Goal: Transaction & Acquisition: Obtain resource

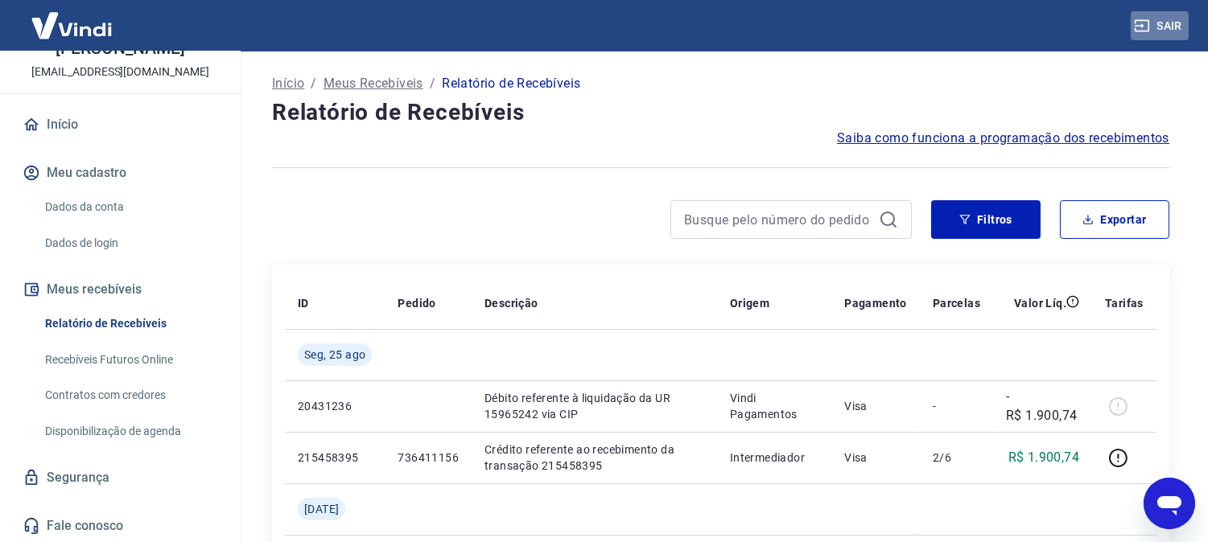
click at [1161, 24] on button "Sair" at bounding box center [1160, 26] width 58 height 30
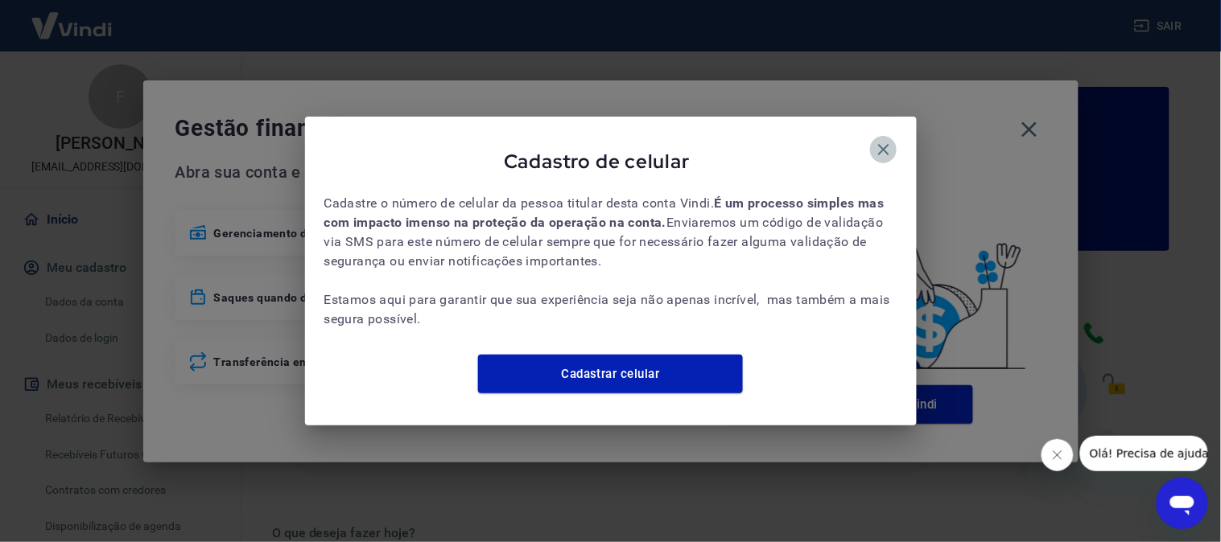
click at [886, 140] on icon "button" at bounding box center [883, 149] width 19 height 19
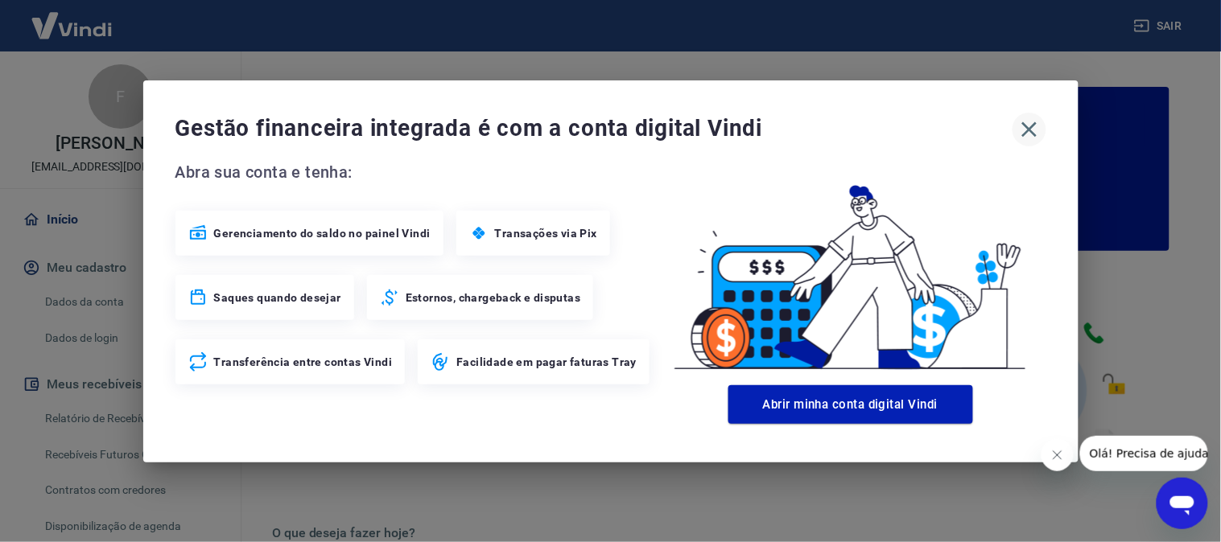
click at [1038, 124] on icon "button" at bounding box center [1030, 130] width 26 height 26
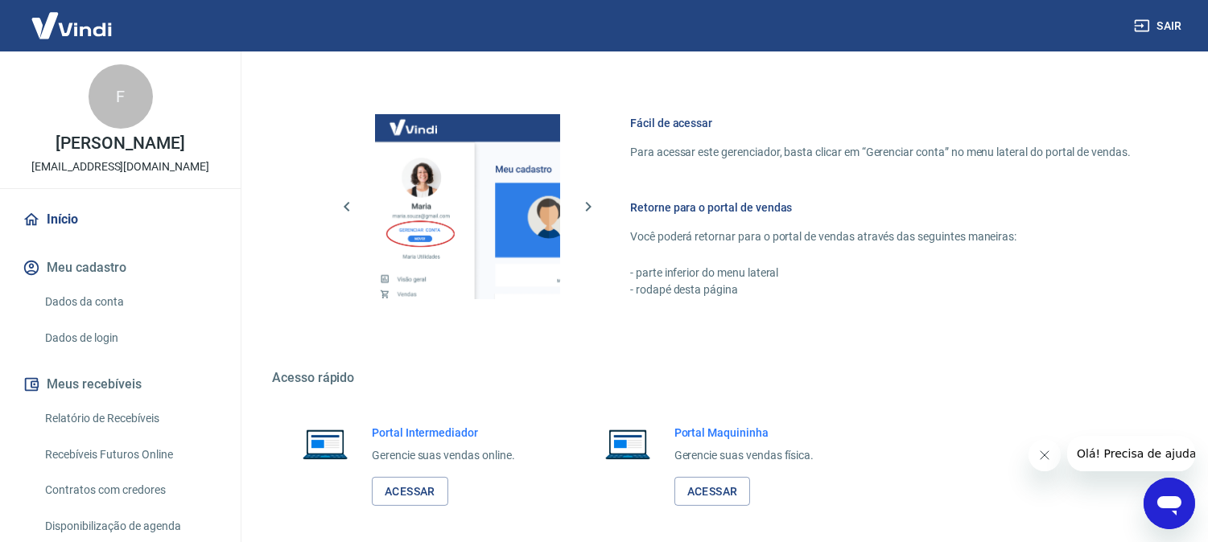
scroll to position [896, 0]
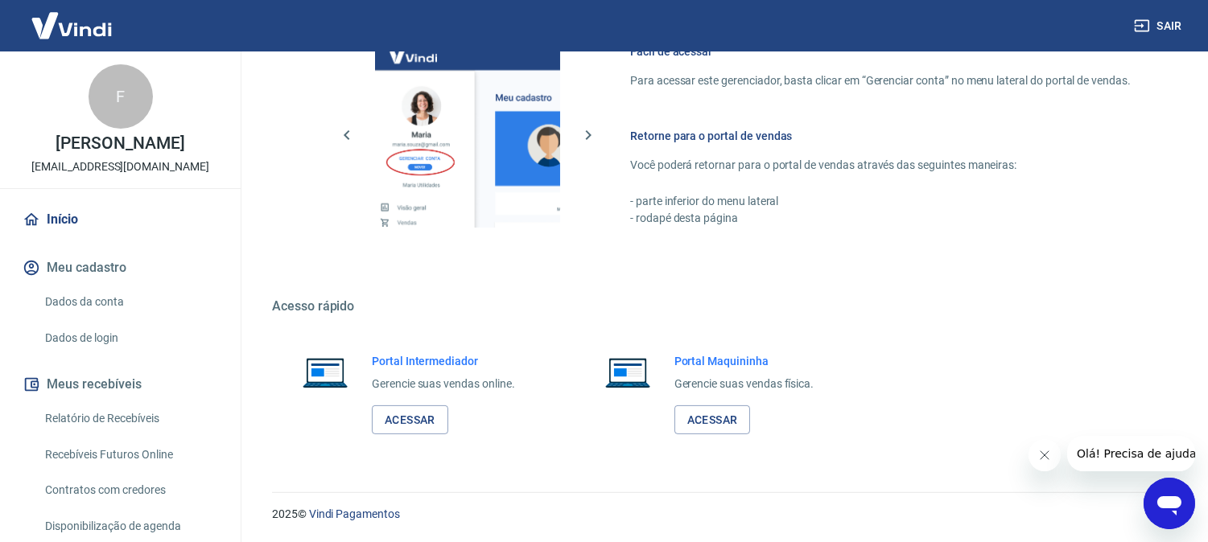
click at [134, 414] on link "Relatório de Recebíveis" at bounding box center [130, 418] width 183 height 33
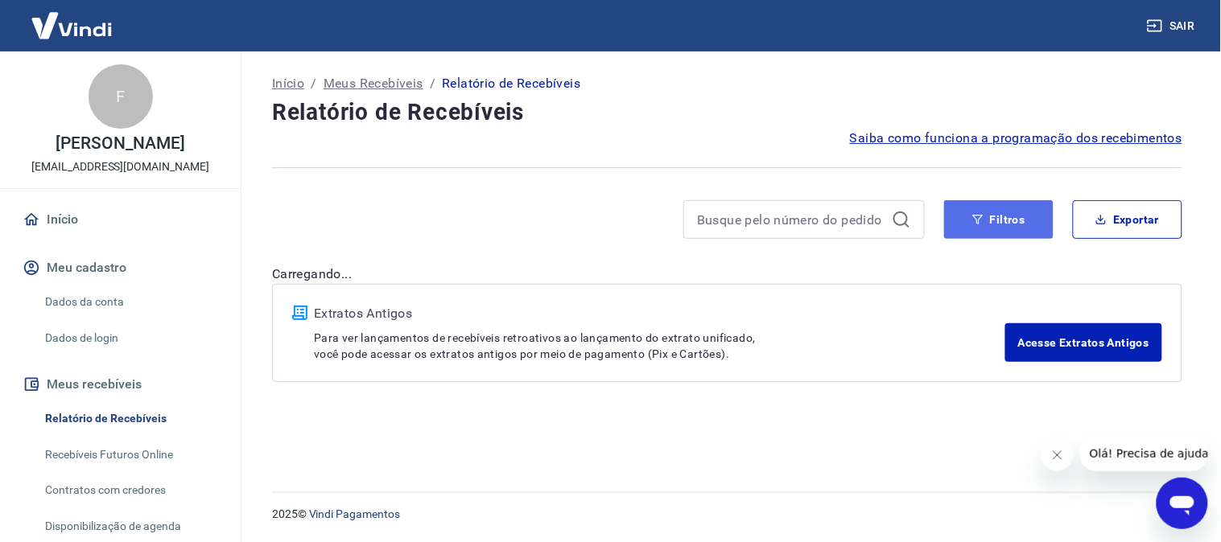
click at [1000, 212] on button "Filtros" at bounding box center [998, 219] width 109 height 39
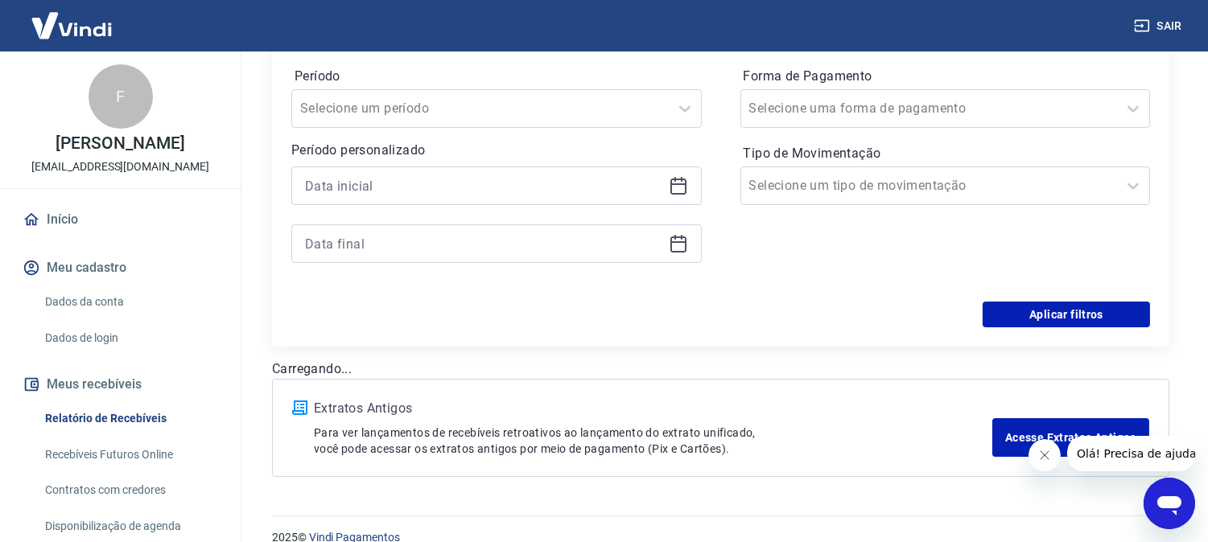
scroll to position [268, 0]
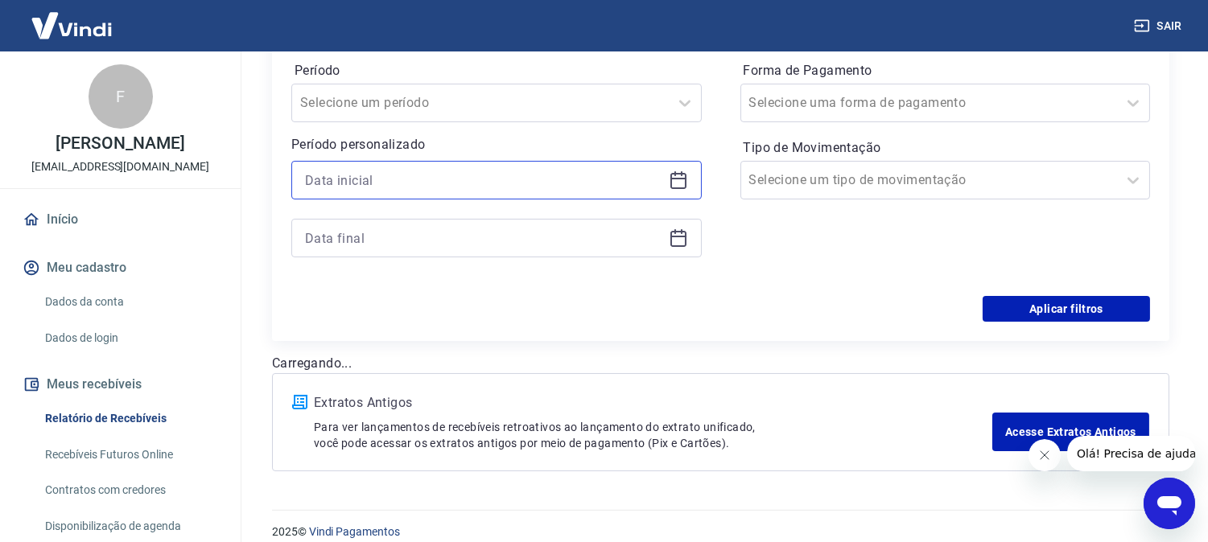
click at [492, 188] on input at bounding box center [483, 180] width 357 height 24
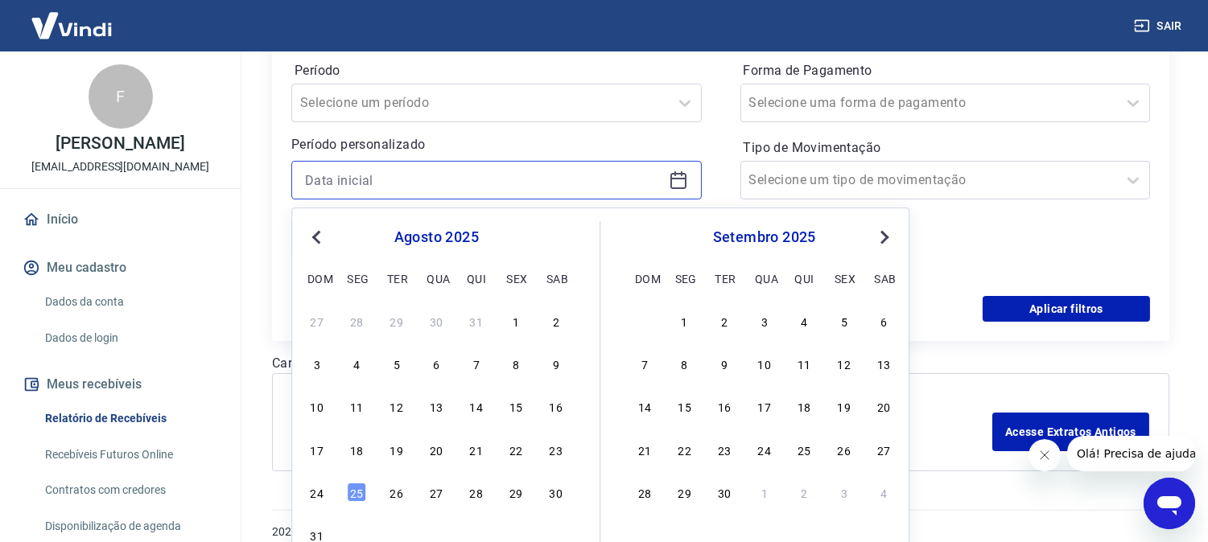
scroll to position [286, 0]
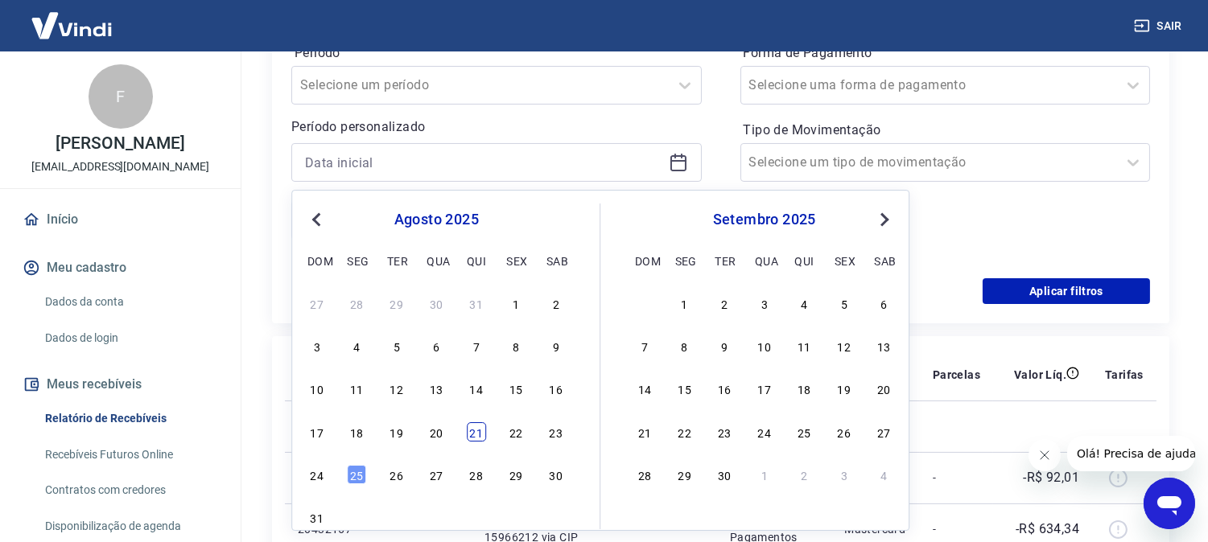
click at [481, 428] on div "21" at bounding box center [476, 432] width 19 height 19
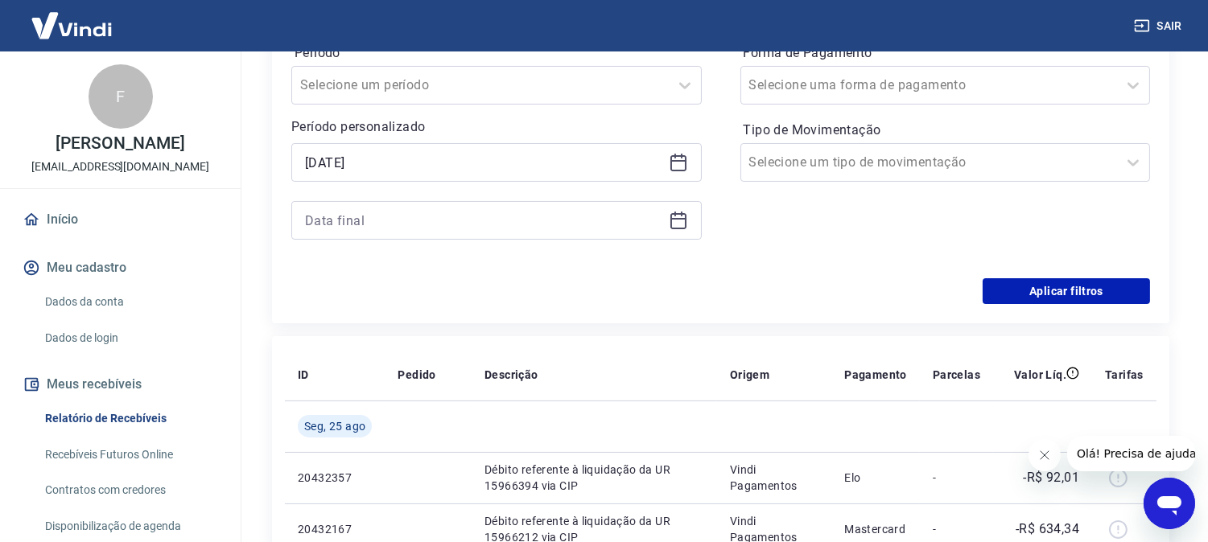
type input "[DATE]"
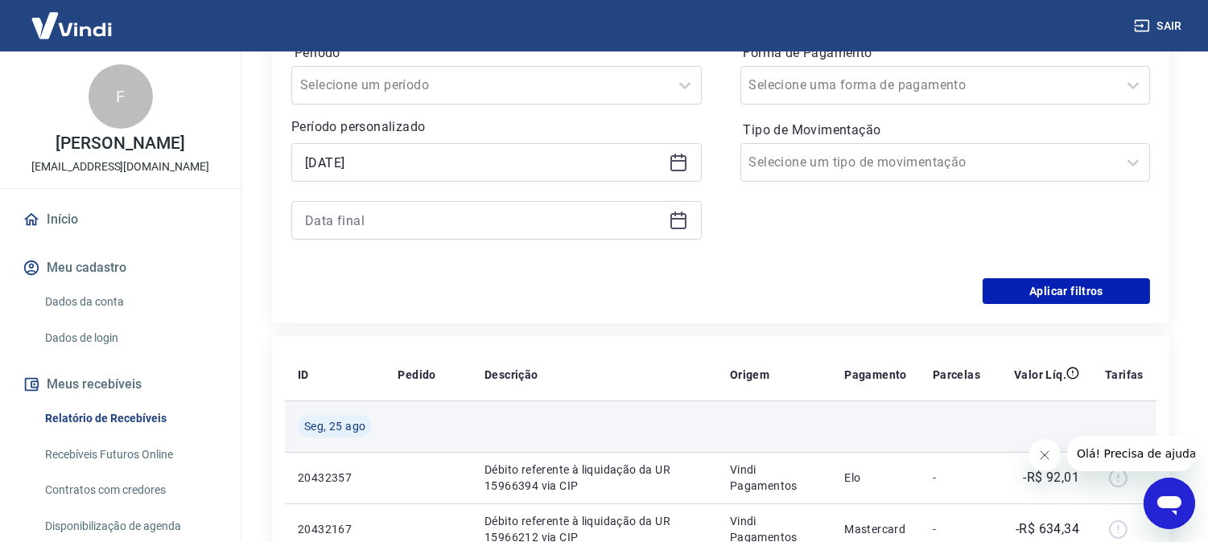
click at [477, 428] on td at bounding box center [594, 427] width 245 height 52
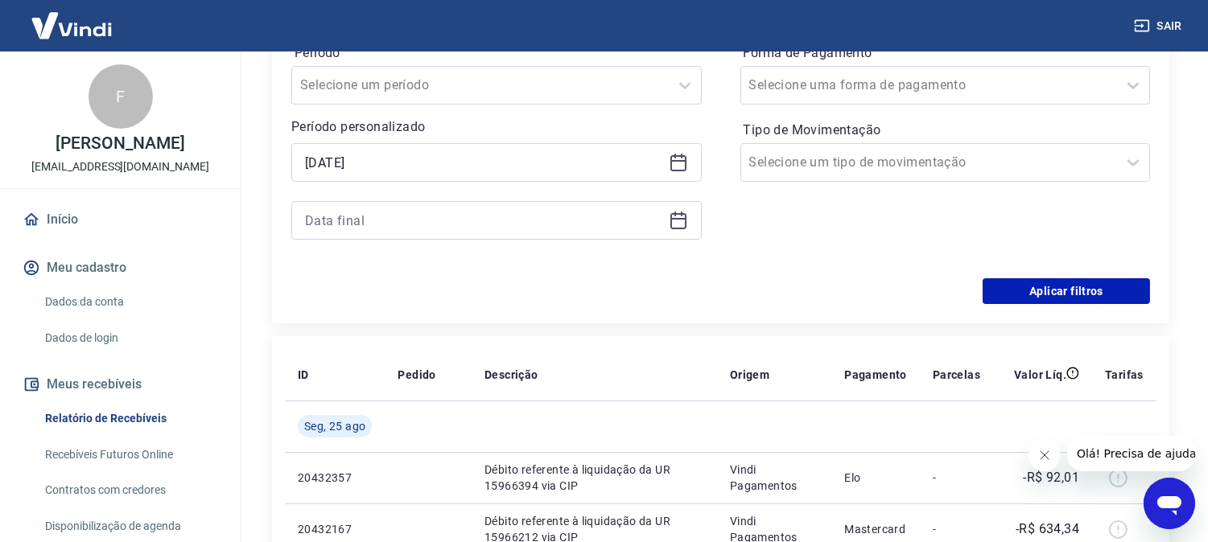
click at [440, 201] on div at bounding box center [496, 220] width 410 height 39
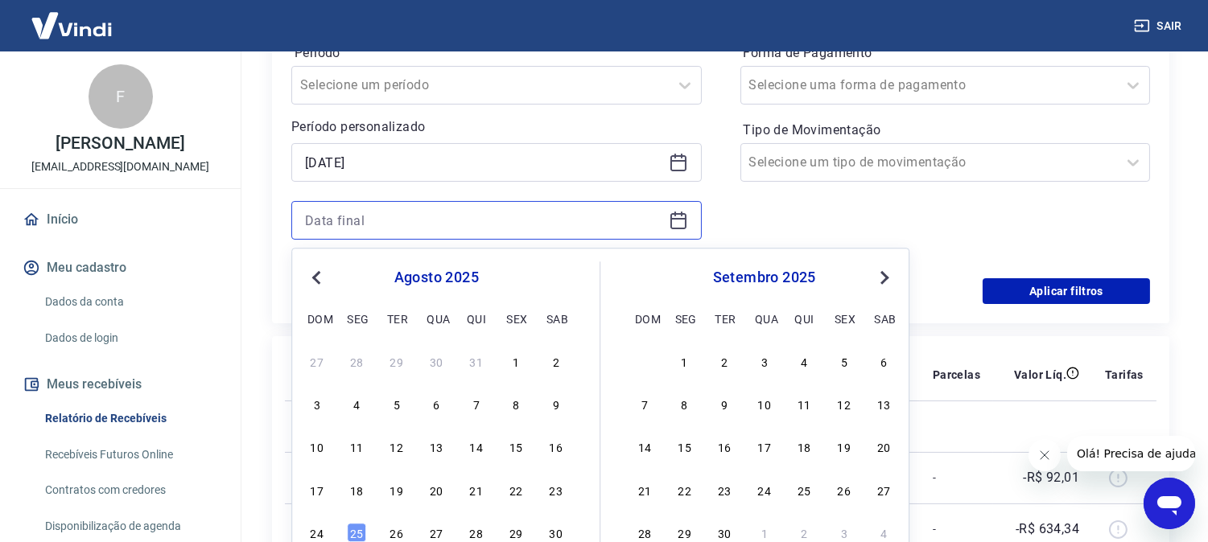
click at [501, 226] on input at bounding box center [483, 220] width 357 height 24
click at [519, 476] on div "22" at bounding box center [515, 489] width 19 height 19
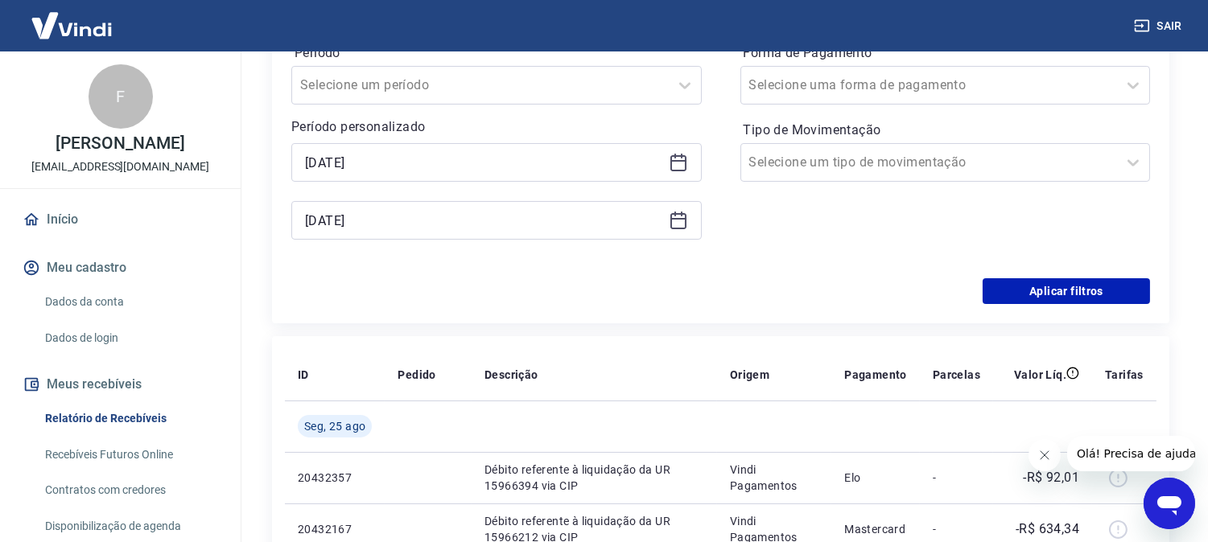
type input "[DATE]"
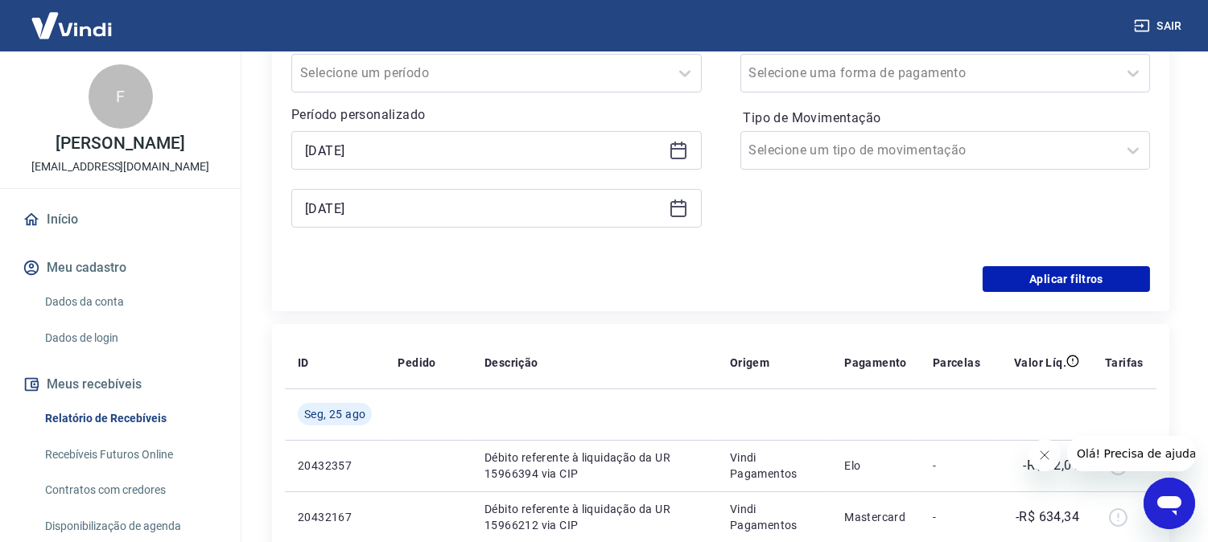
scroll to position [375, 0]
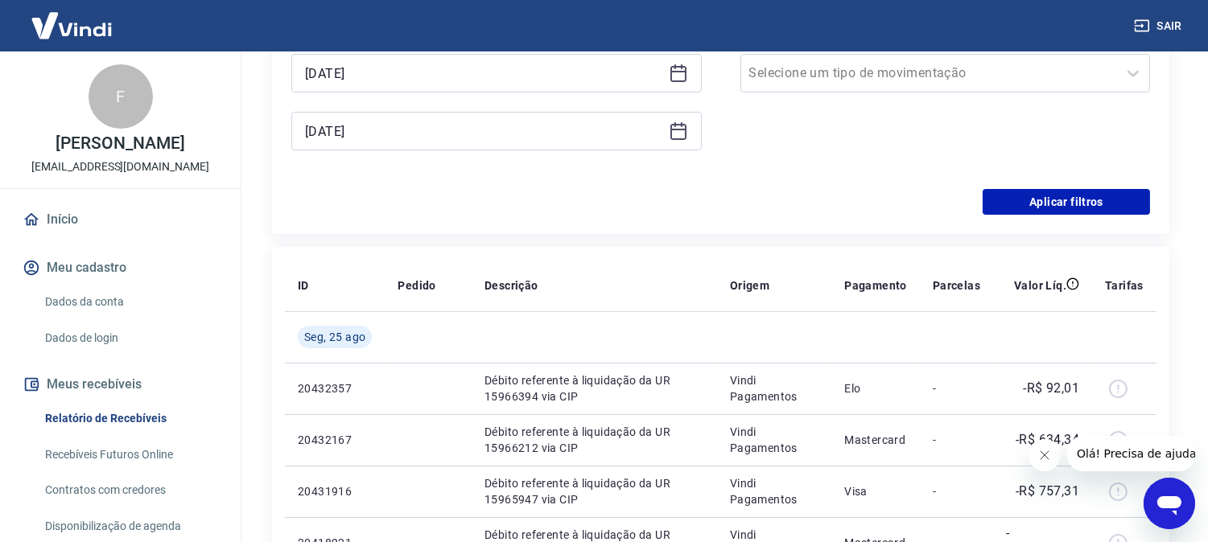
click at [1046, 448] on icon "Fechar mensagem da empresa" at bounding box center [1043, 454] width 13 height 13
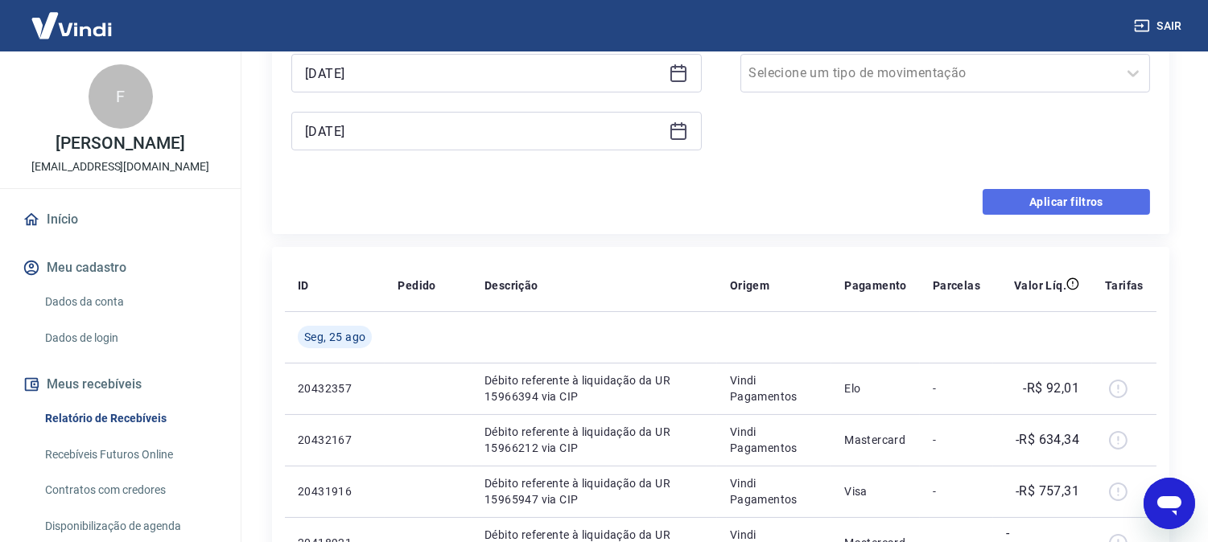
click at [1082, 203] on button "Aplicar filtros" at bounding box center [1066, 202] width 167 height 26
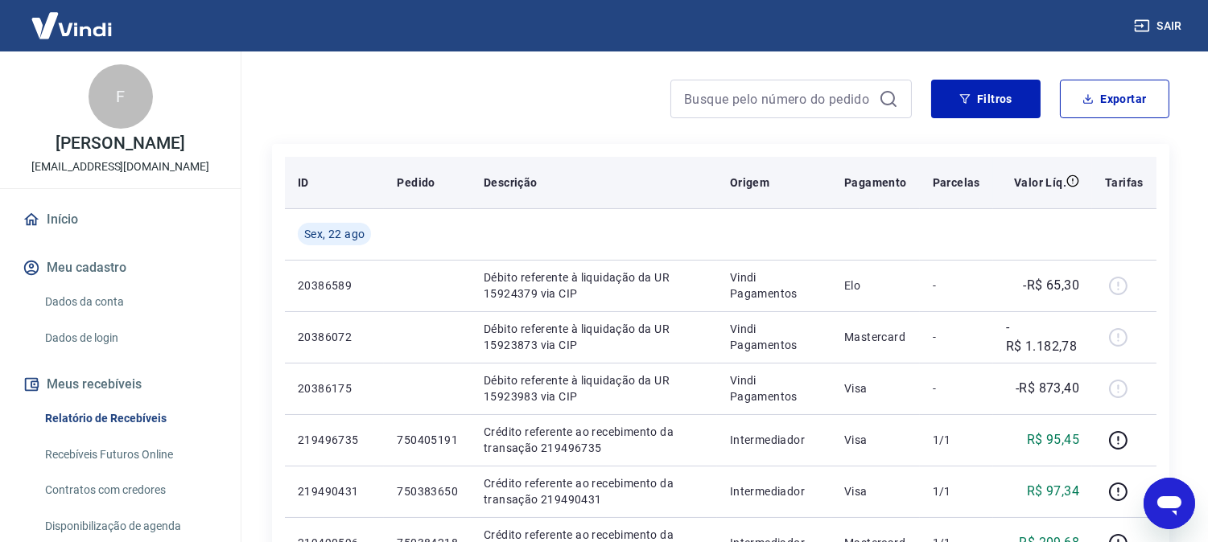
scroll to position [89, 0]
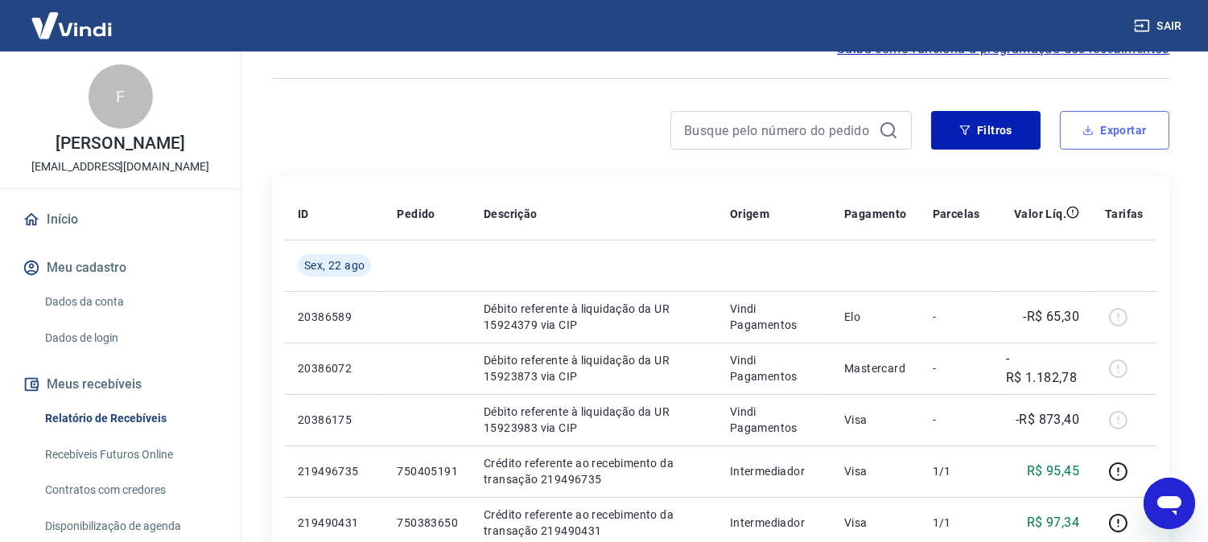
click at [1128, 138] on button "Exportar" at bounding box center [1114, 130] width 109 height 39
type input "[DATE]"
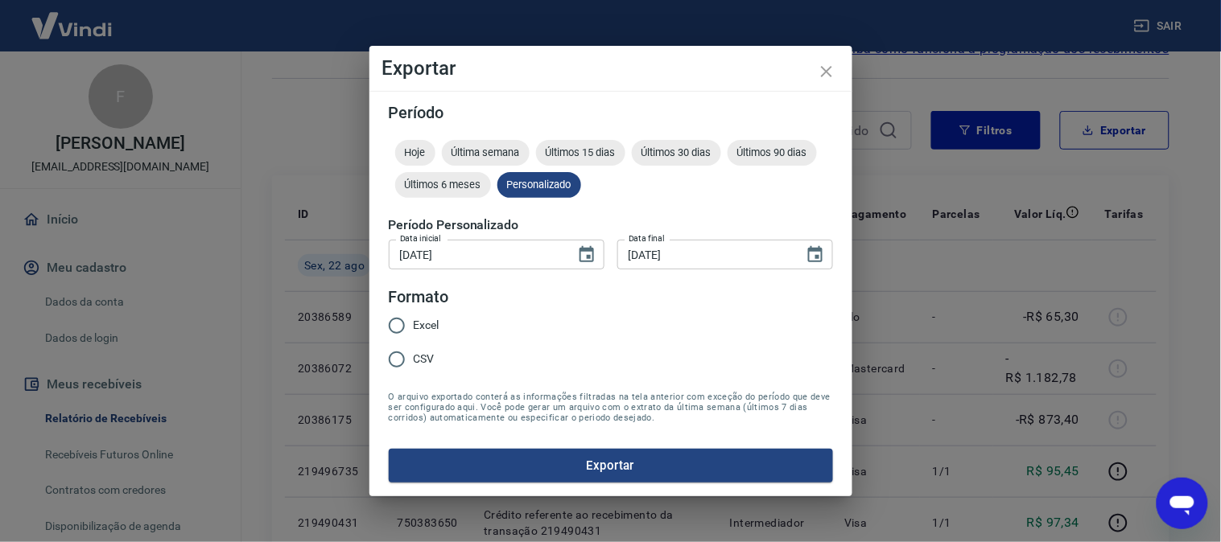
click at [421, 325] on span "Excel" at bounding box center [427, 325] width 26 height 17
click at [414, 325] on input "Excel" at bounding box center [397, 326] width 34 height 34
radio input "true"
click at [653, 460] on button "Exportar" at bounding box center [611, 466] width 444 height 34
